Goal: Task Accomplishment & Management: Manage account settings

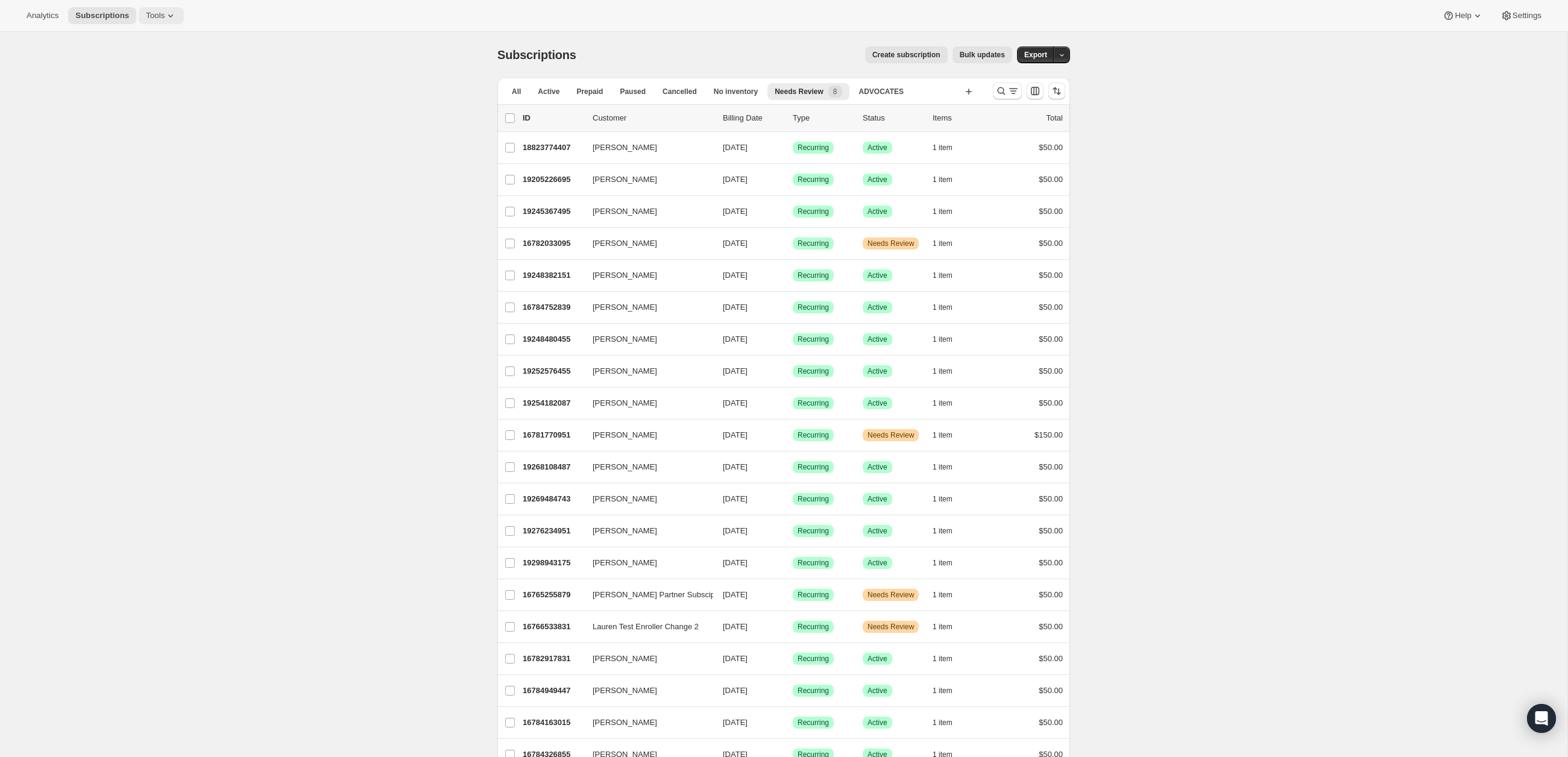
click at [162, 12] on span "Tools" at bounding box center [155, 16] width 19 height 10
click at [144, 76] on span "Bundles" at bounding box center [130, 81] width 28 height 9
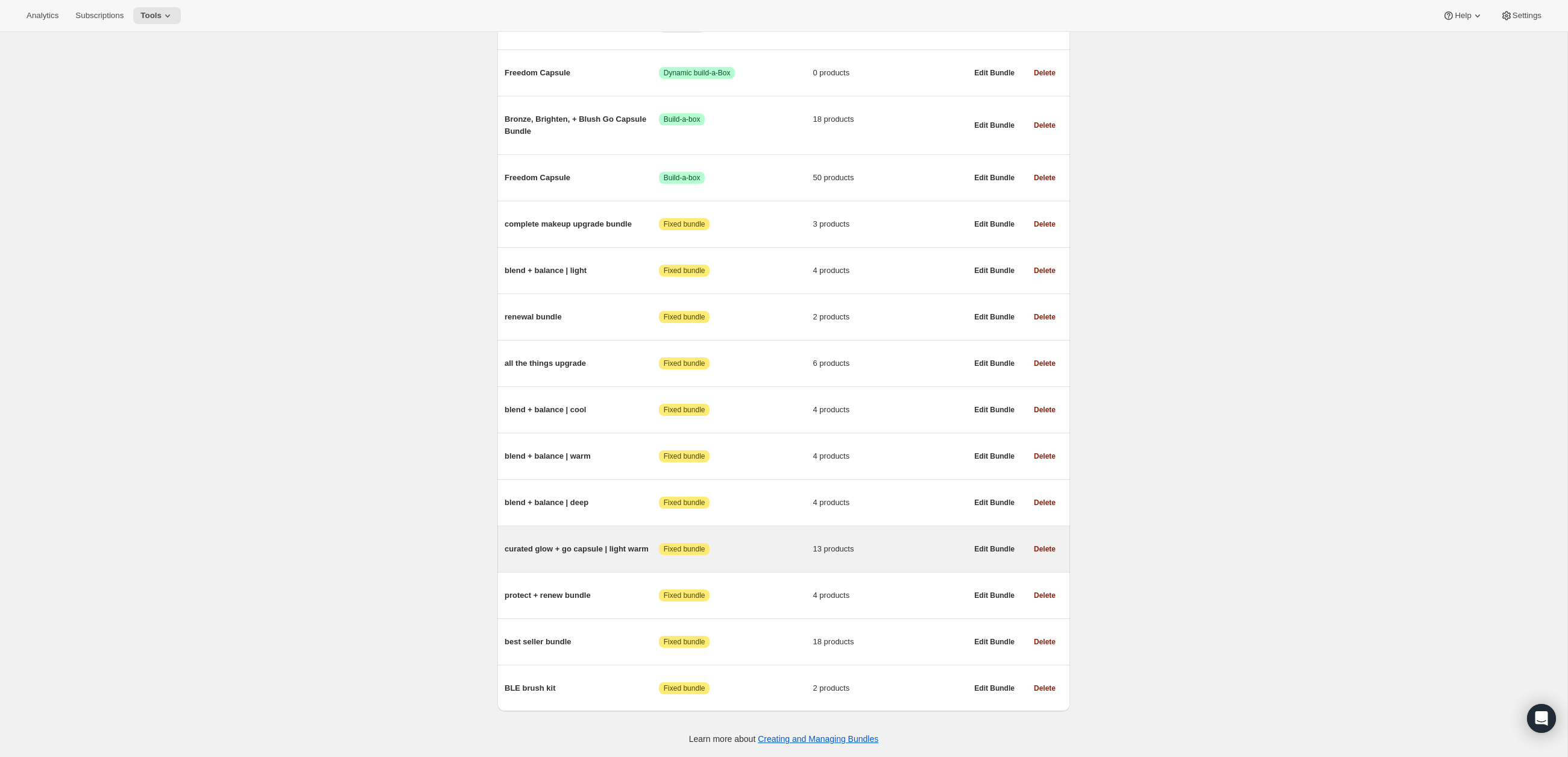
scroll to position [86, 0]
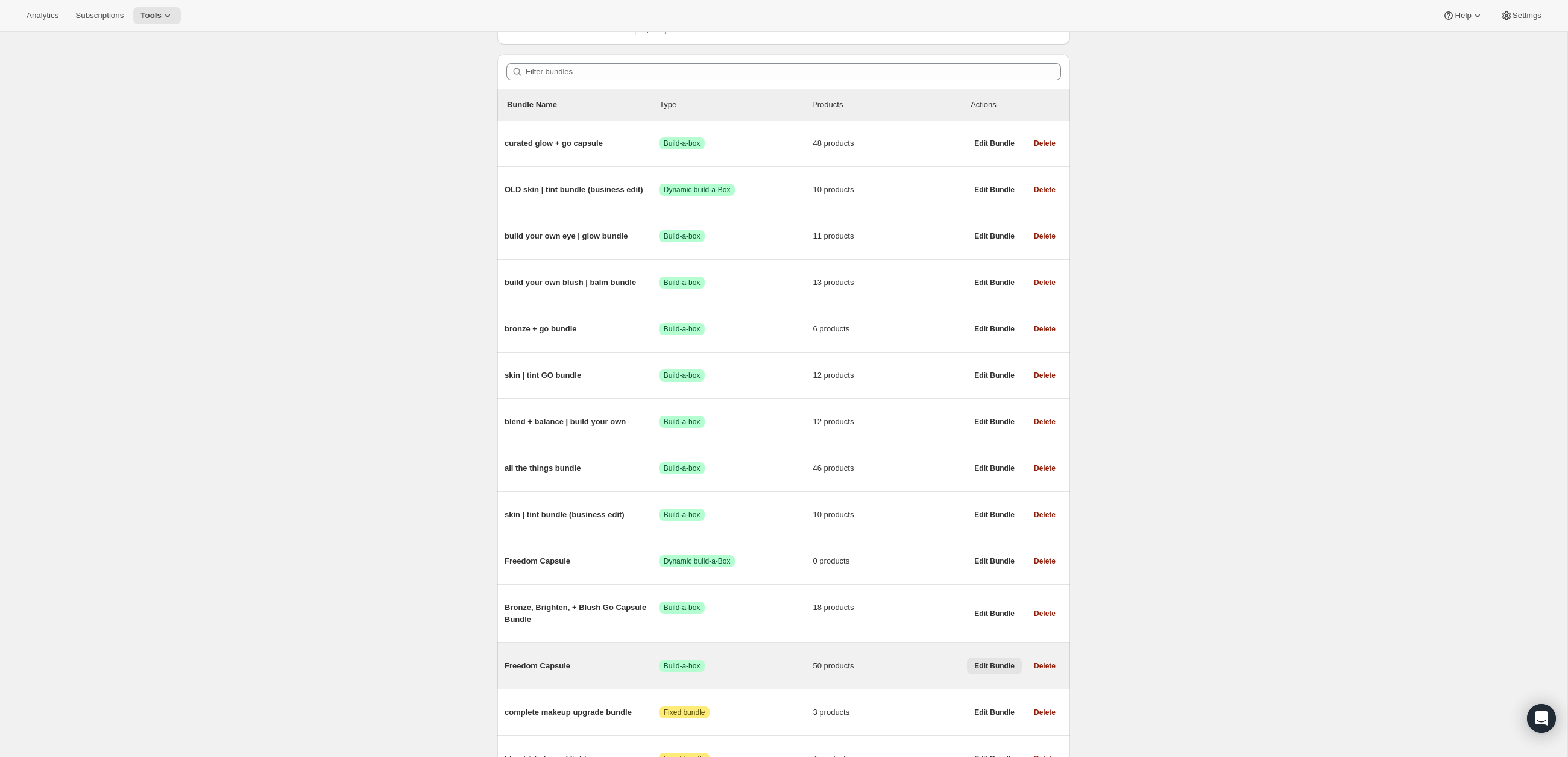
click at [980, 668] on span "Edit Bundle" at bounding box center [994, 666] width 40 height 10
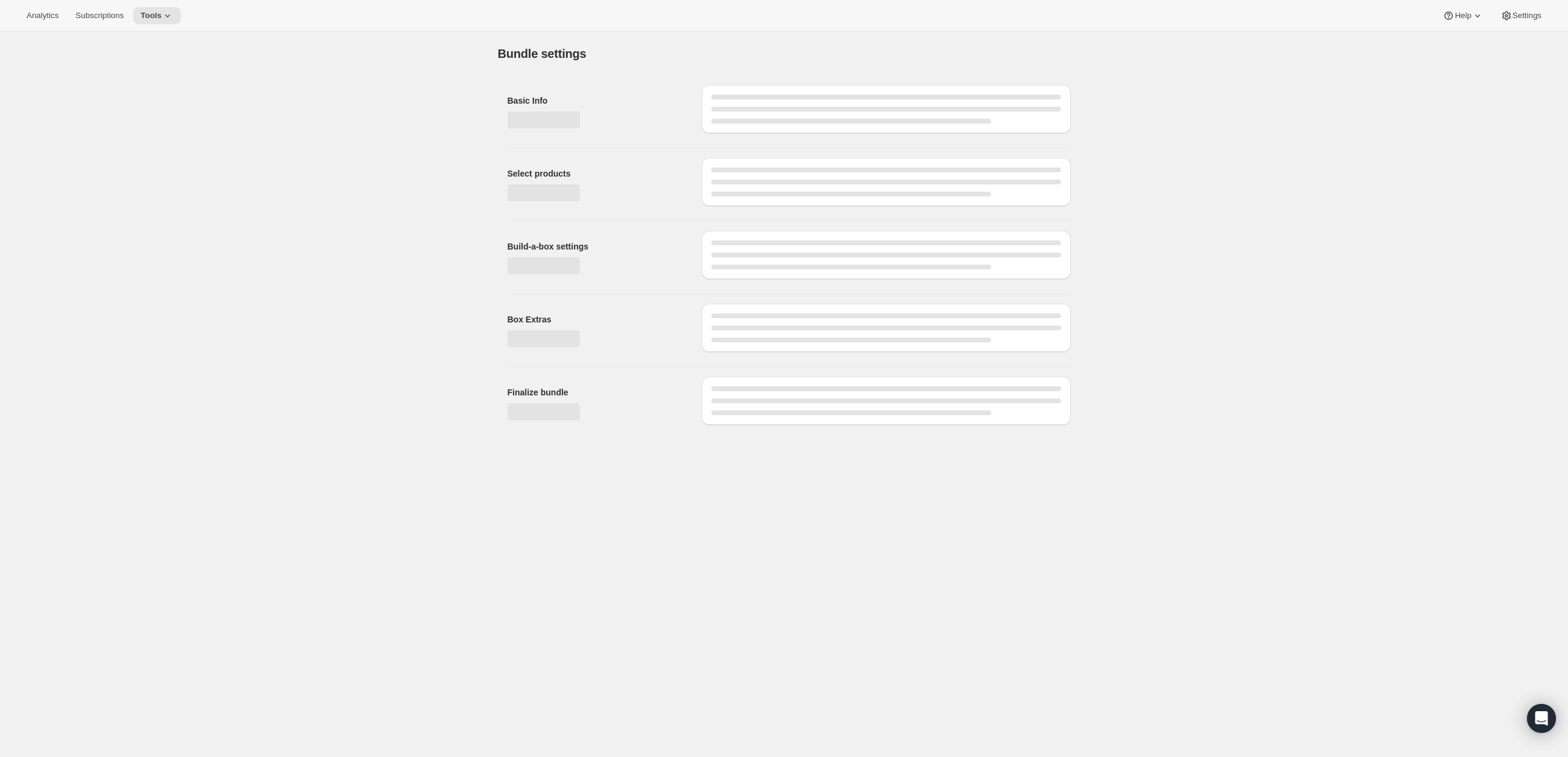
type input "Freedom Capsule"
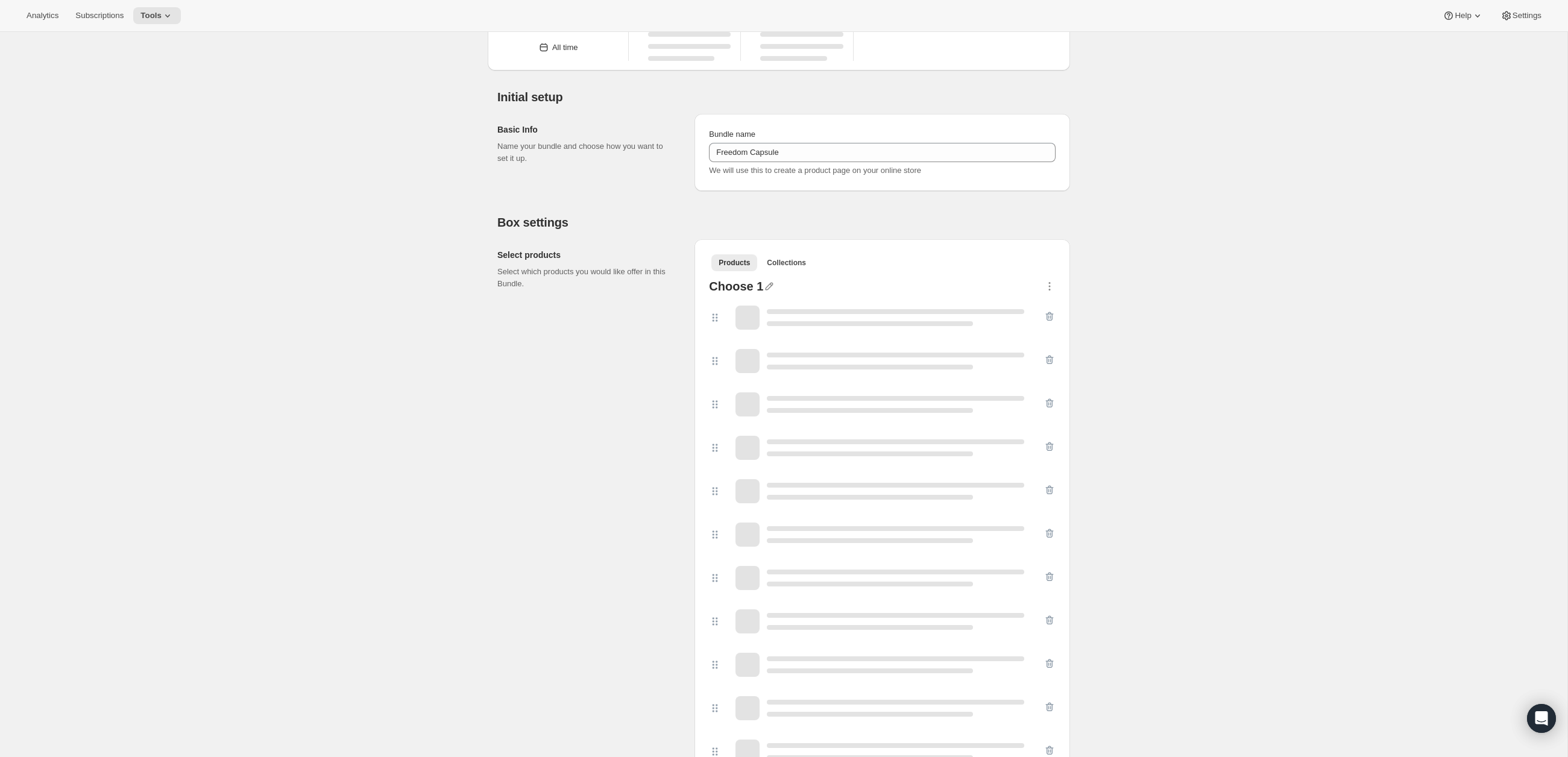
scroll to position [58, 0]
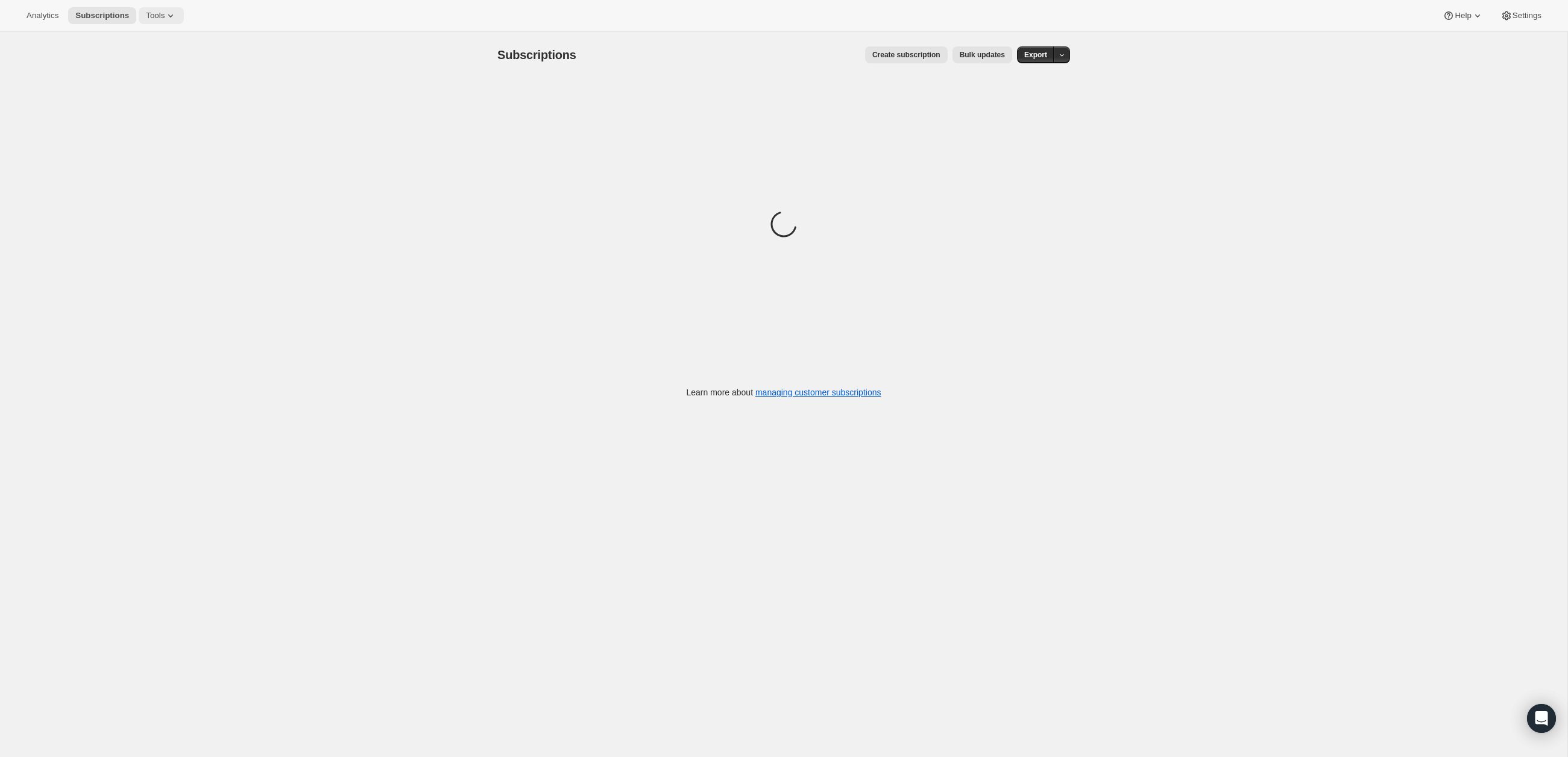
click at [173, 20] on icon at bounding box center [171, 16] width 12 height 12
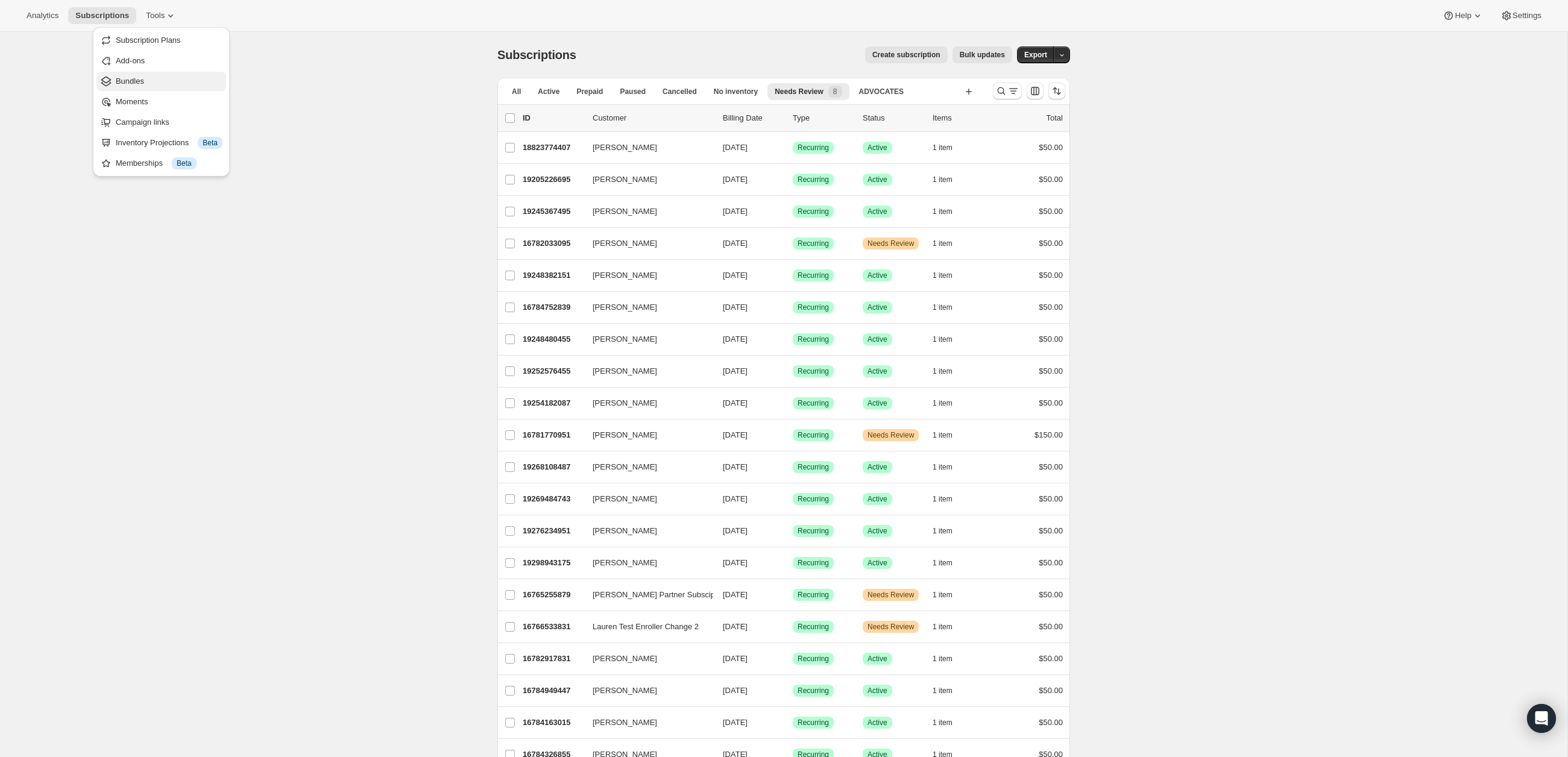
click at [140, 80] on span "Bundles" at bounding box center [130, 81] width 28 height 9
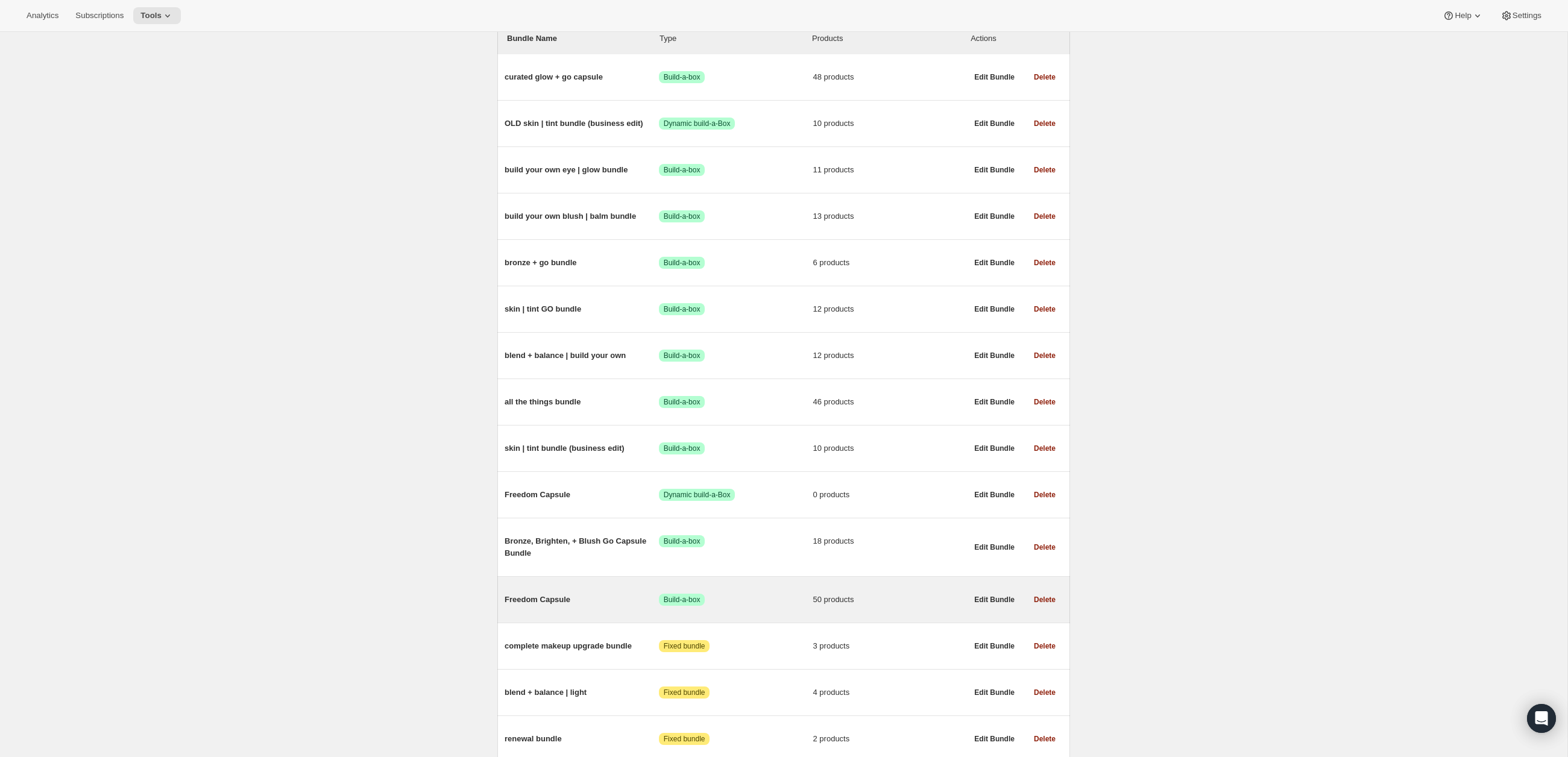
scroll to position [164, 0]
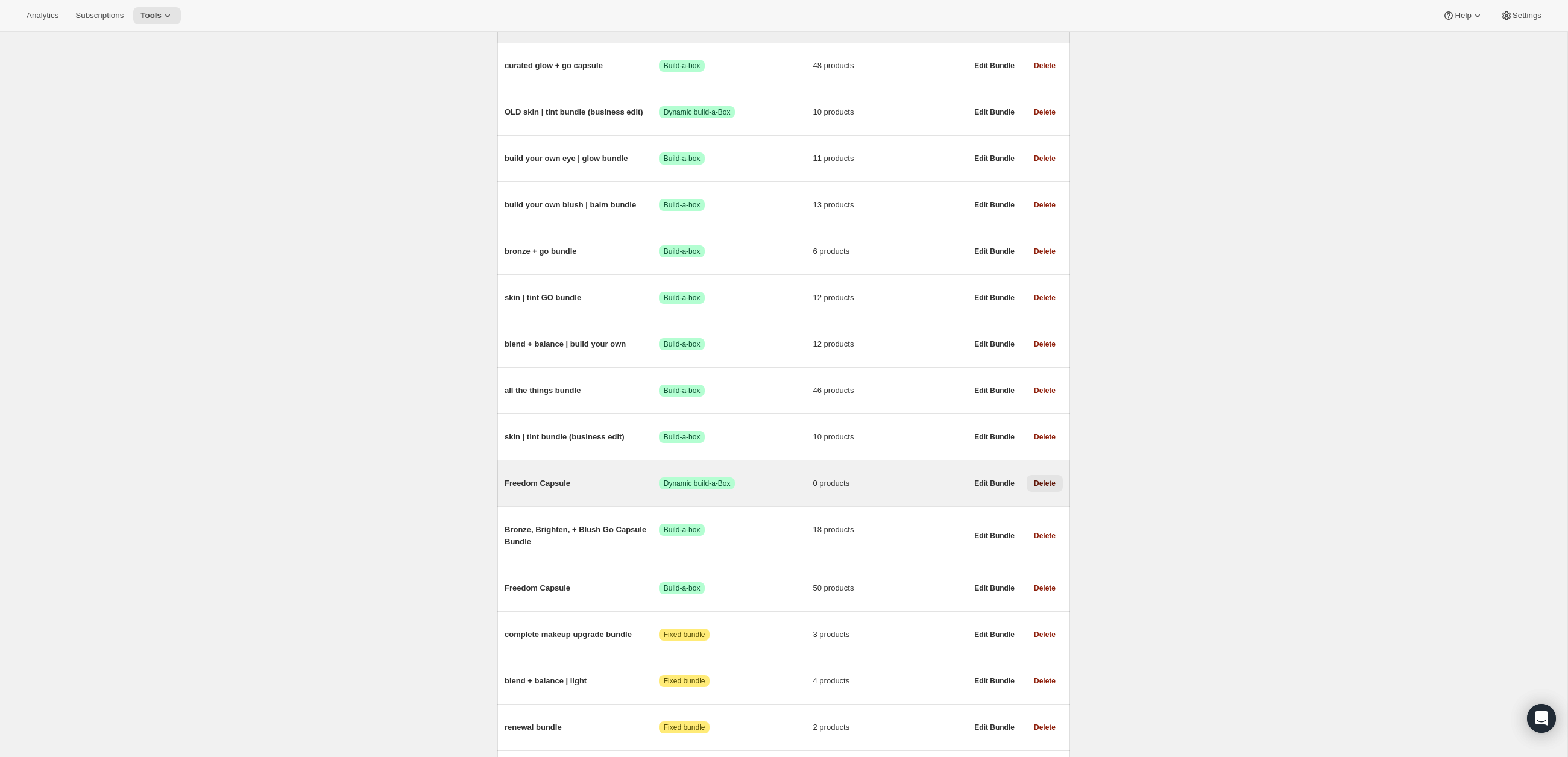
click at [1042, 486] on span "Delete" at bounding box center [1044, 483] width 22 height 10
click at [1043, 494] on span "Delete" at bounding box center [1044, 490] width 22 height 10
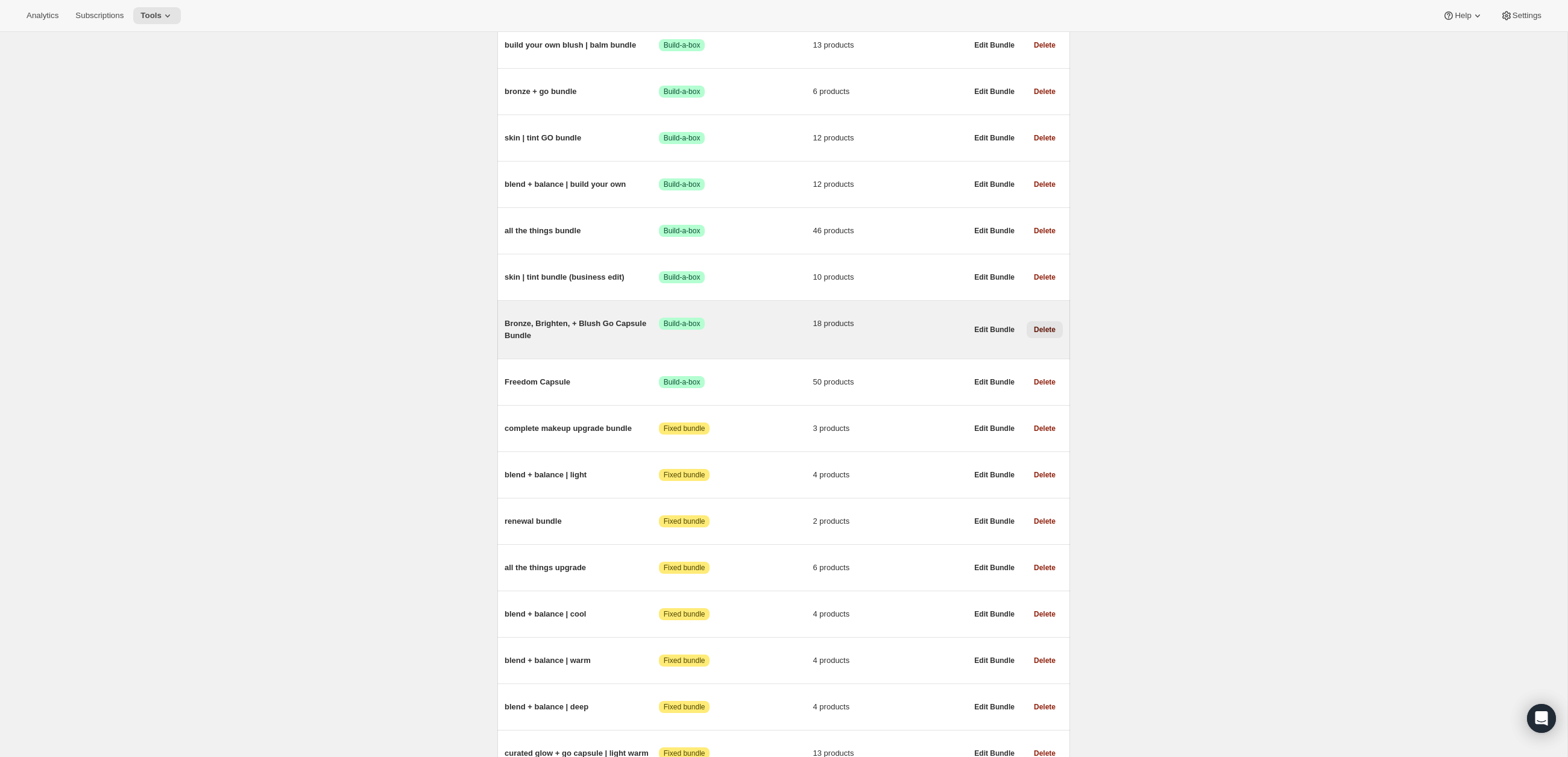
click at [1047, 330] on span "Delete" at bounding box center [1044, 330] width 22 height 10
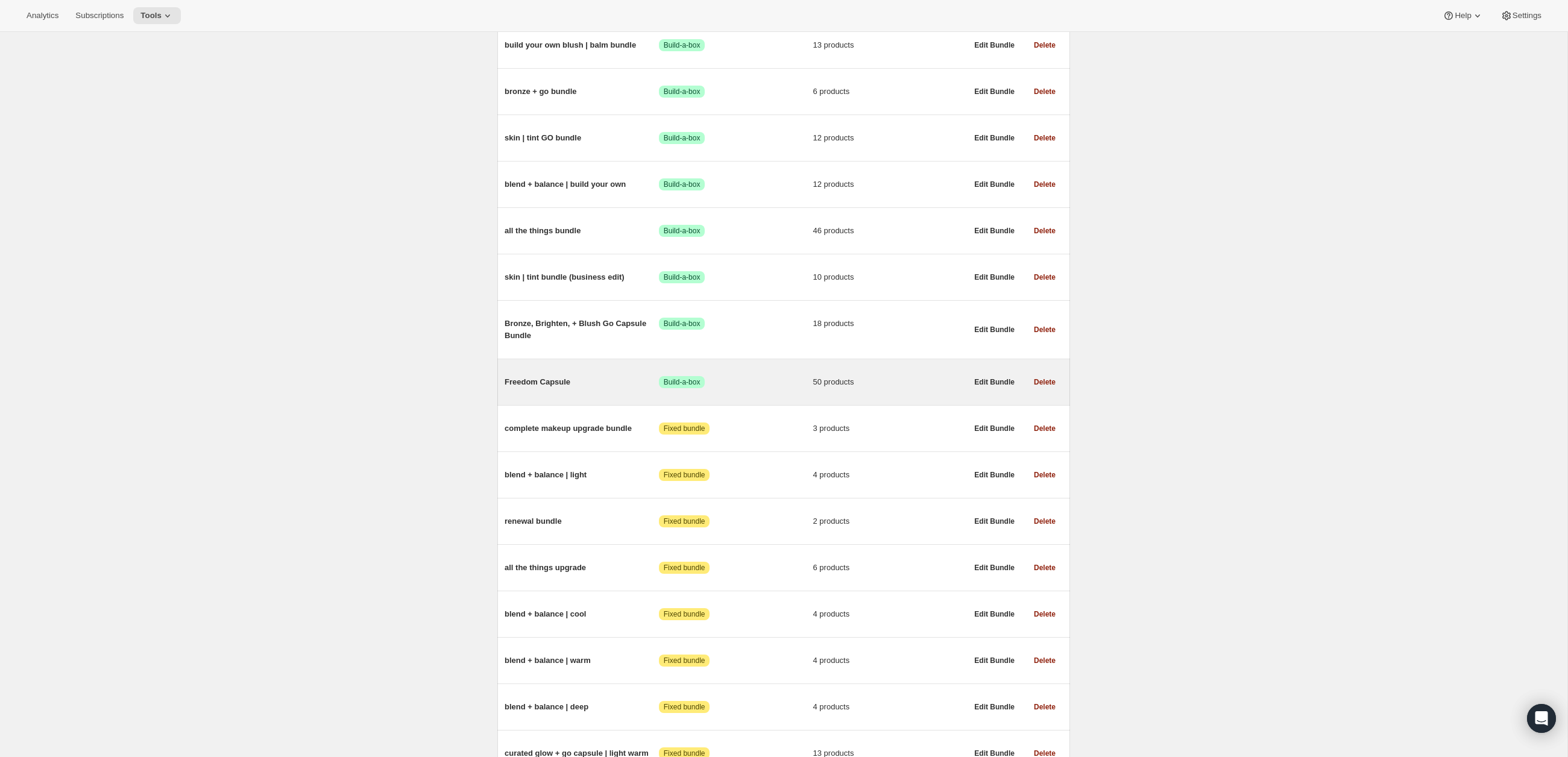
click at [556, 385] on span "Freedom Capsule" at bounding box center [582, 382] width 154 height 12
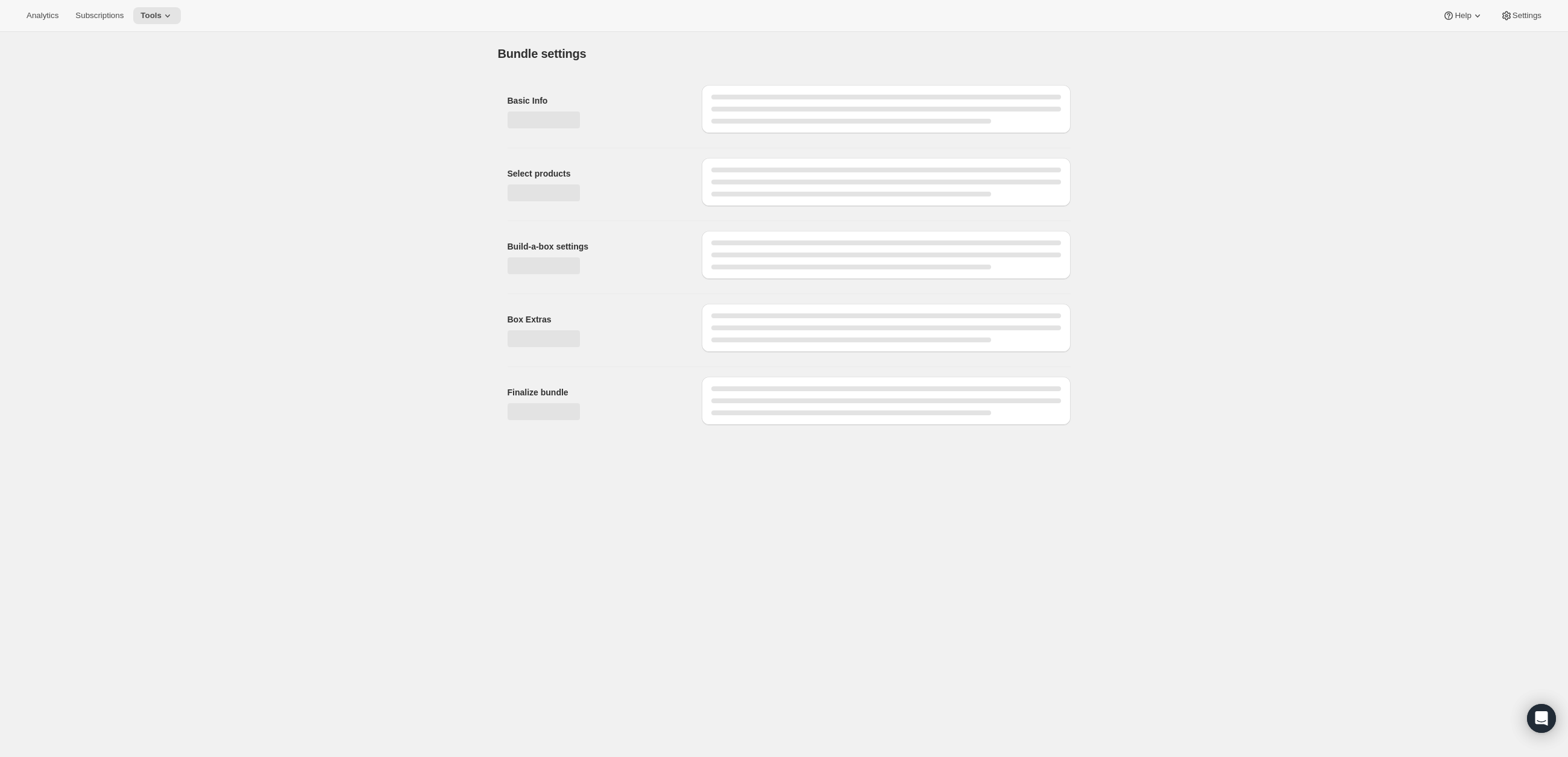
type input "Freedom Capsule"
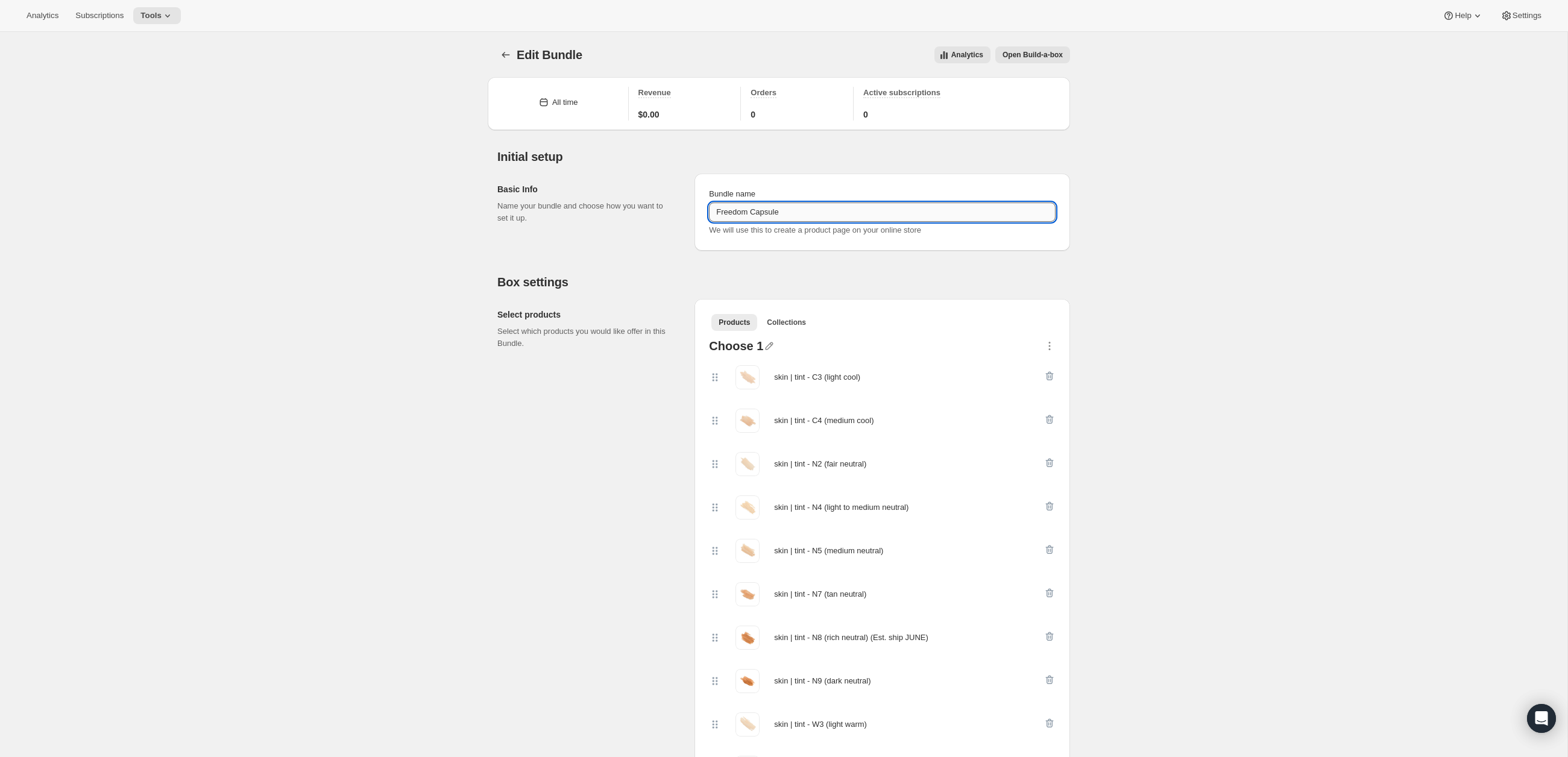
click at [807, 215] on input "Freedom Capsule" at bounding box center [882, 211] width 347 height 19
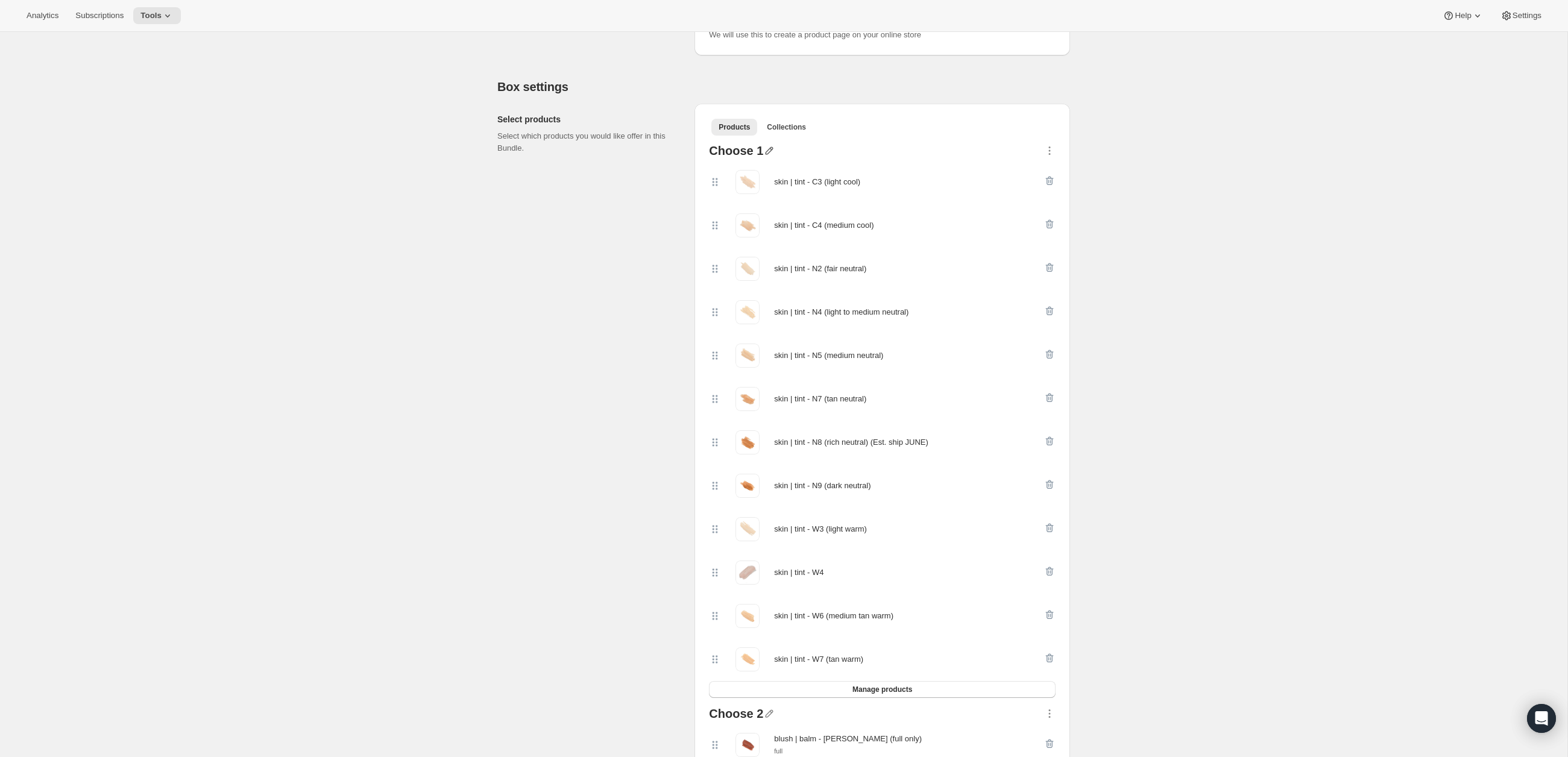
scroll to position [193, 0]
click at [764, 153] on icon "button" at bounding box center [769, 153] width 12 height 12
click at [851, 133] on ul "Products Collections More views" at bounding box center [882, 128] width 347 height 17
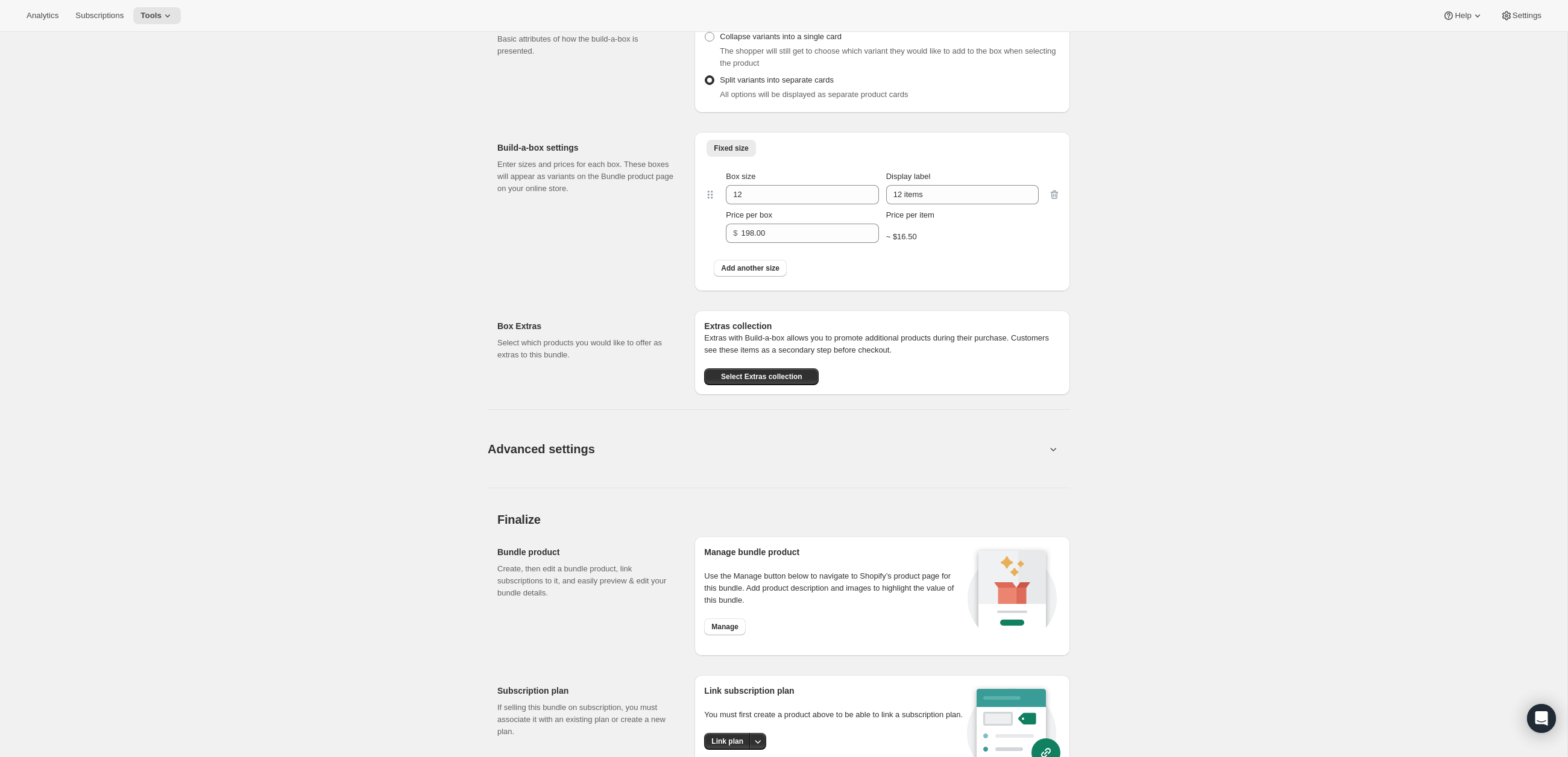
scroll to position [2857, 0]
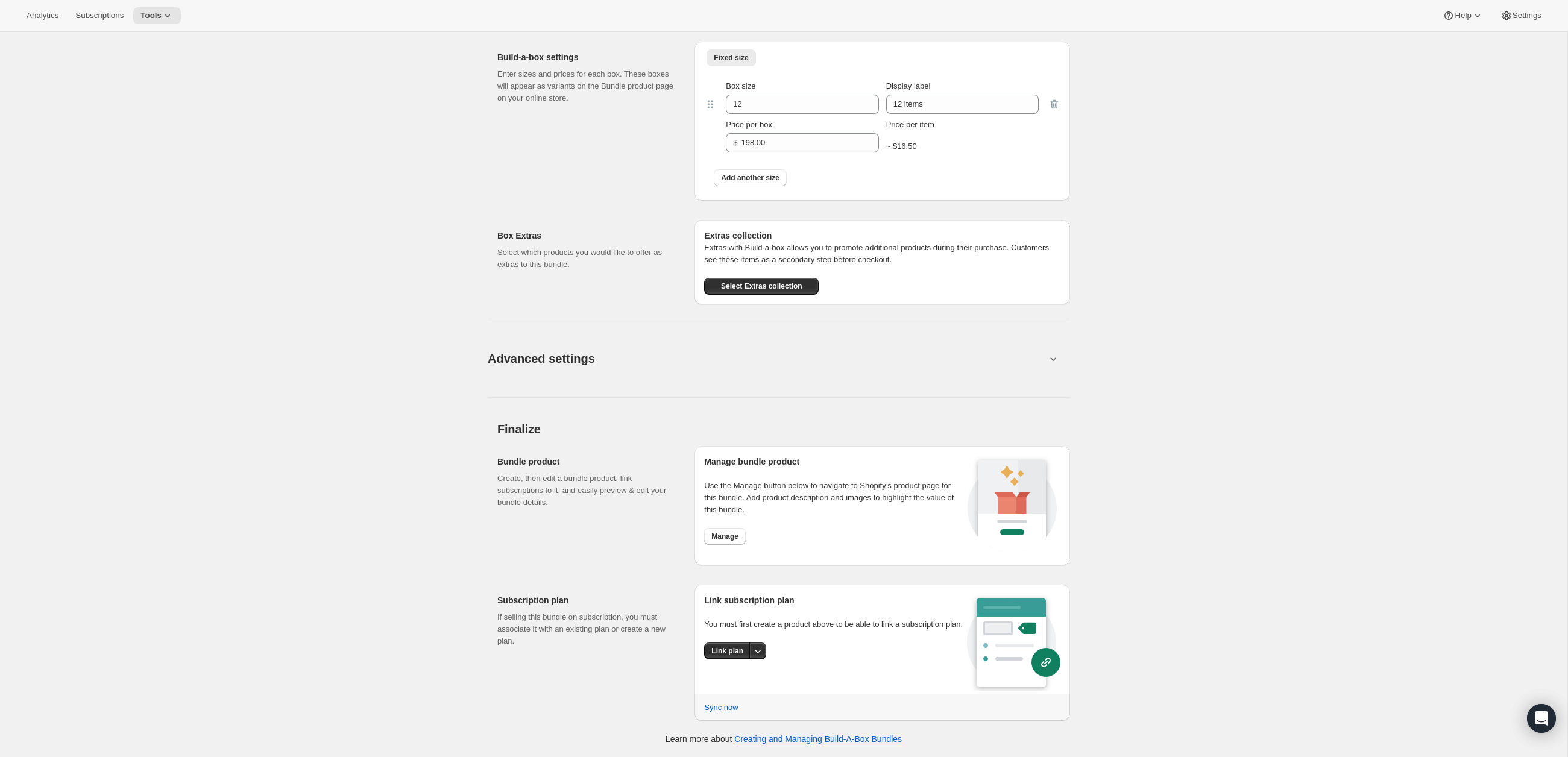
click at [1053, 361] on icon at bounding box center [1054, 359] width 6 height 4
drag, startPoint x: 1055, startPoint y: 361, endPoint x: 1048, endPoint y: 362, distance: 7.1
click at [1055, 361] on icon at bounding box center [1054, 359] width 12 height 12
click at [730, 358] on button "Advanced settings" at bounding box center [767, 358] width 573 height 46
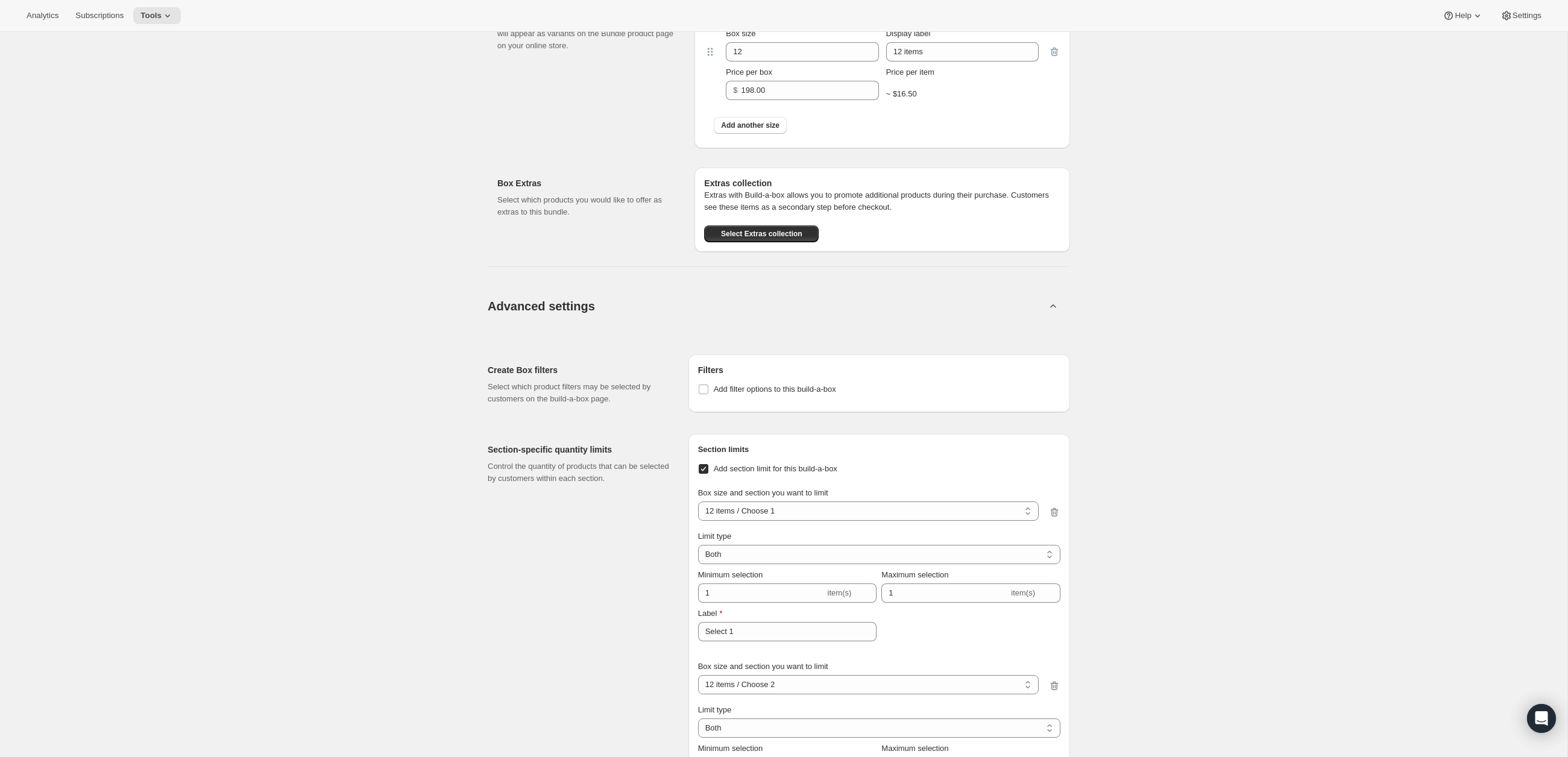
scroll to position [2987, 0]
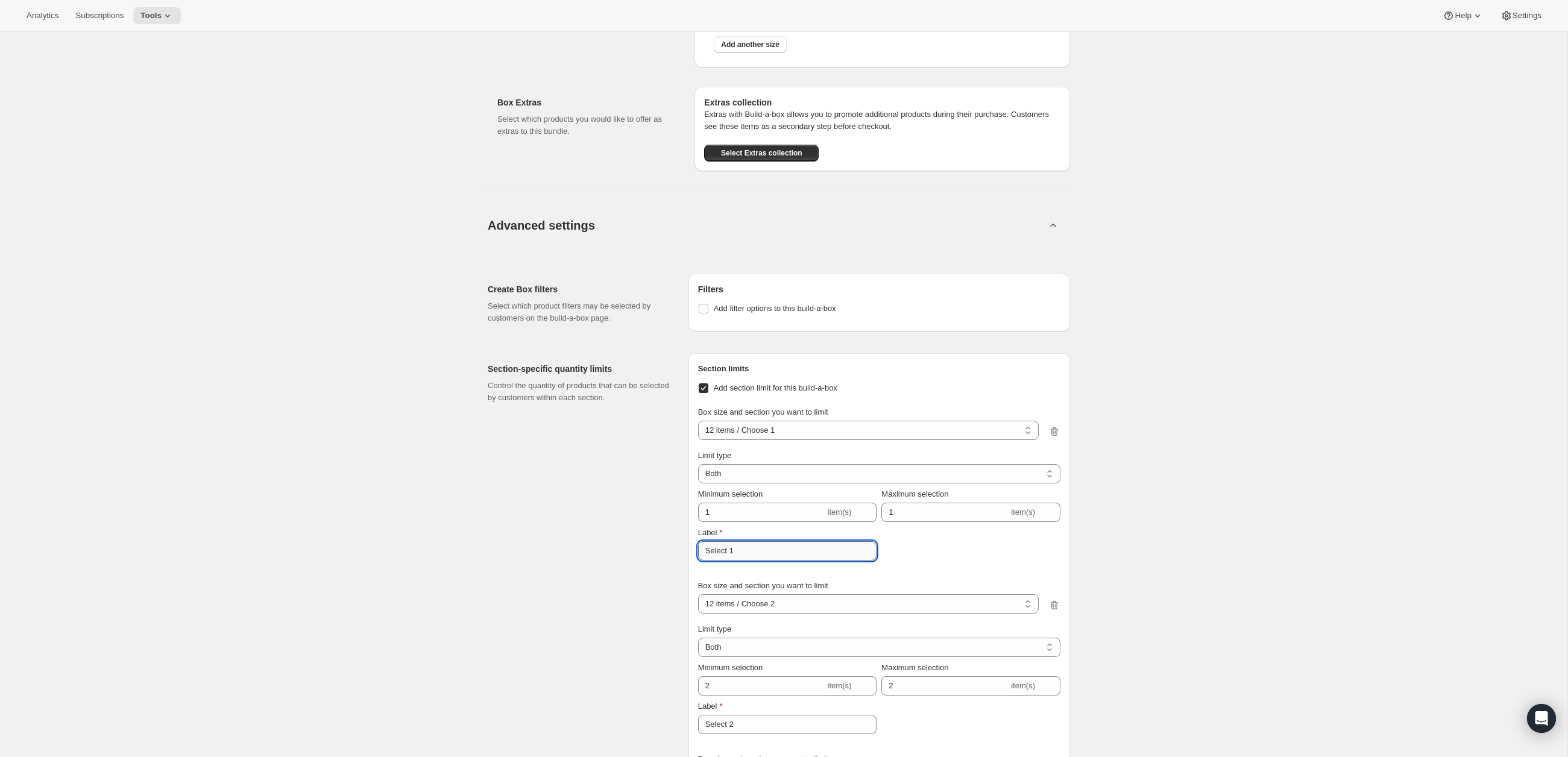
click at [746, 552] on input "Select 1" at bounding box center [788, 550] width 179 height 19
drag, startPoint x: 703, startPoint y: 552, endPoint x: 794, endPoint y: 556, distance: 91.1
click at [794, 556] on input "Select 1" at bounding box center [788, 550] width 179 height 19
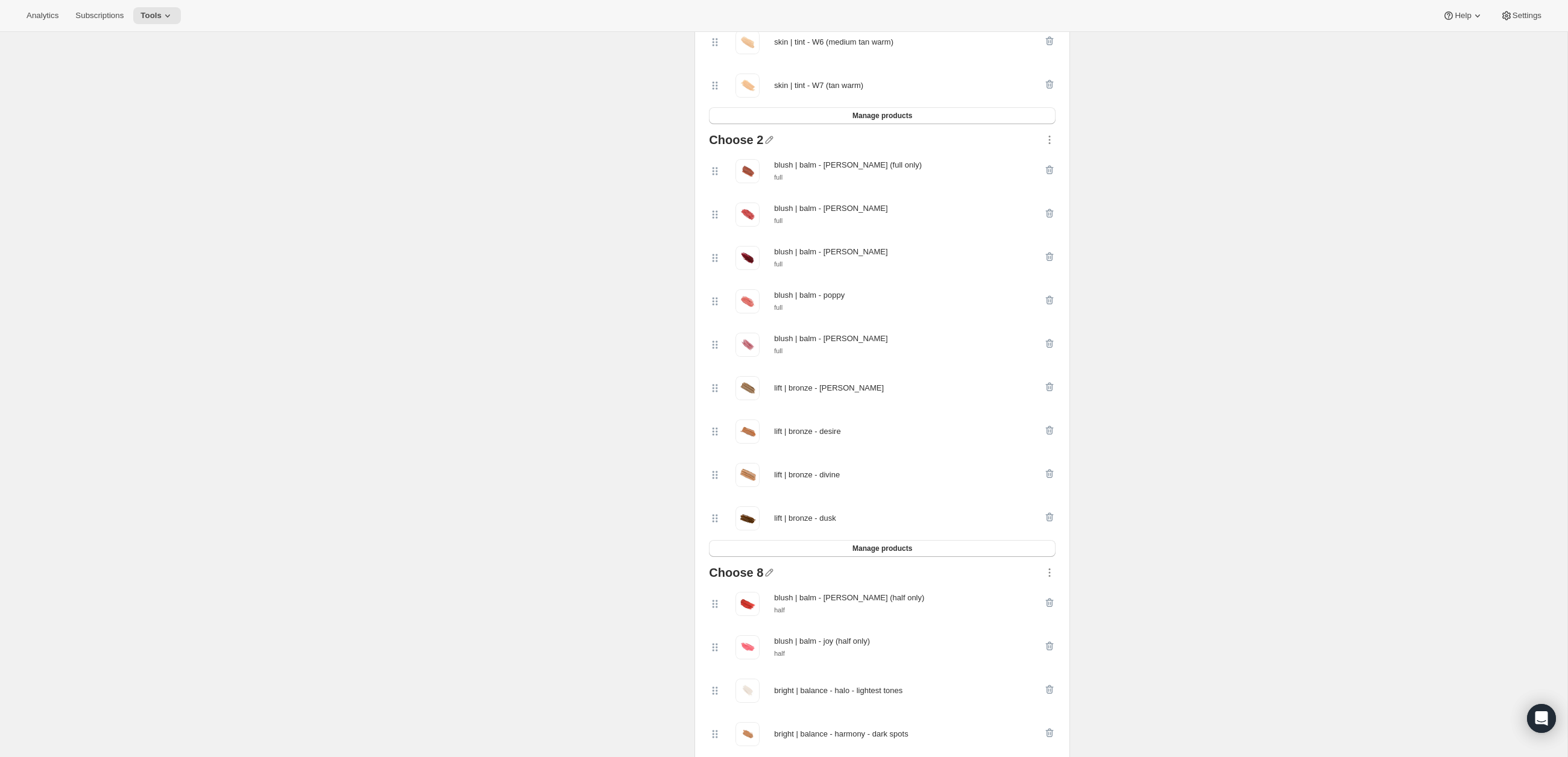
scroll to position [768, 0]
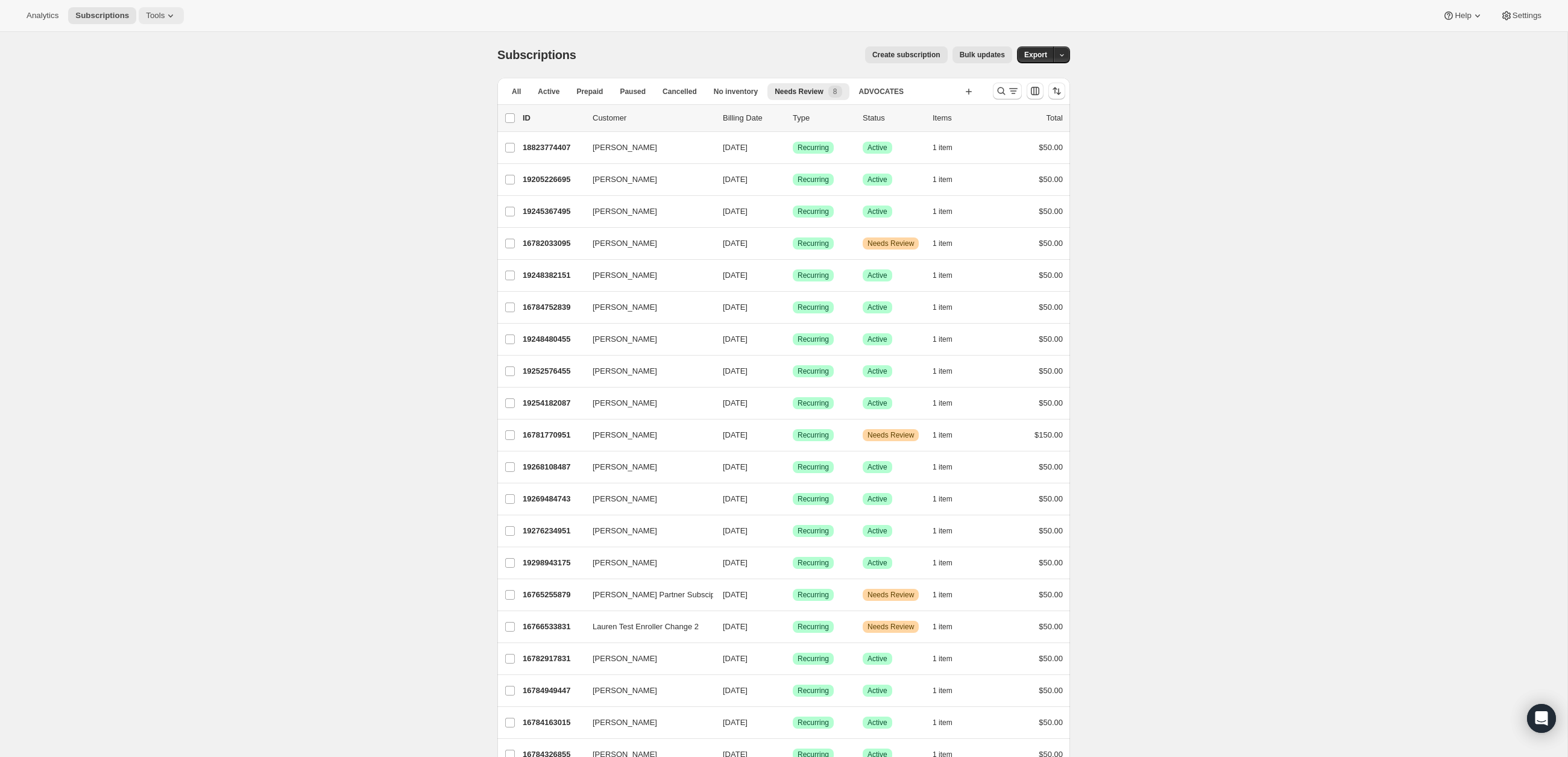
click at [152, 15] on span "Tools" at bounding box center [155, 16] width 19 height 10
click at [143, 85] on span "Bundles" at bounding box center [130, 81] width 28 height 9
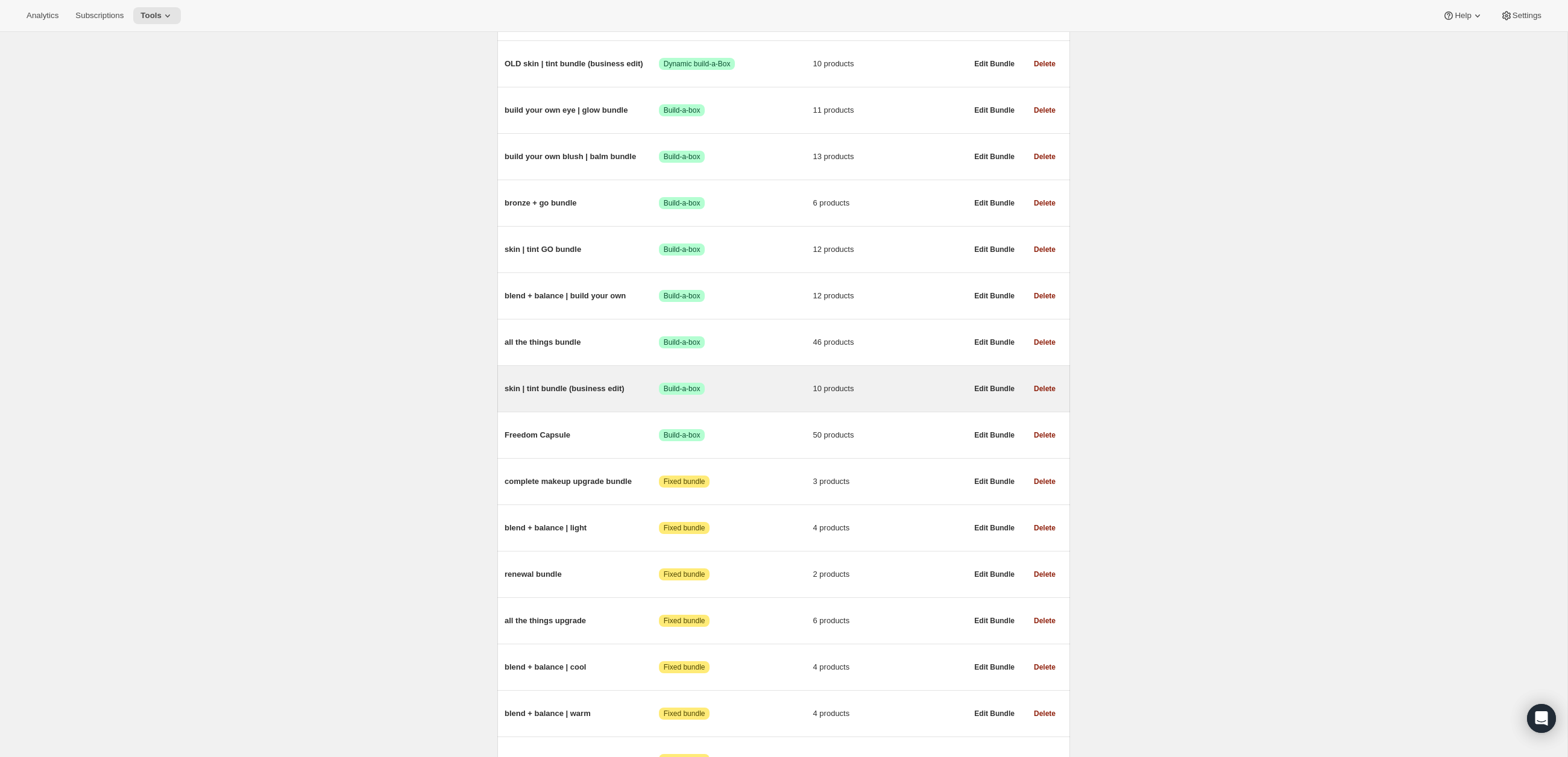
scroll to position [216, 0]
